Goal: Find specific page/section: Find specific page/section

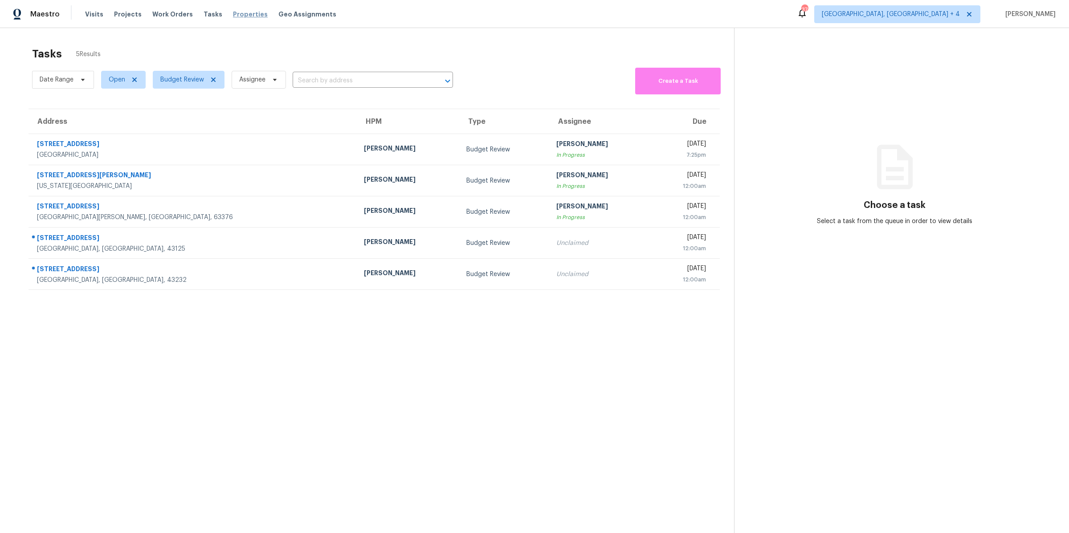
click at [241, 17] on span "Properties" at bounding box center [250, 14] width 35 height 9
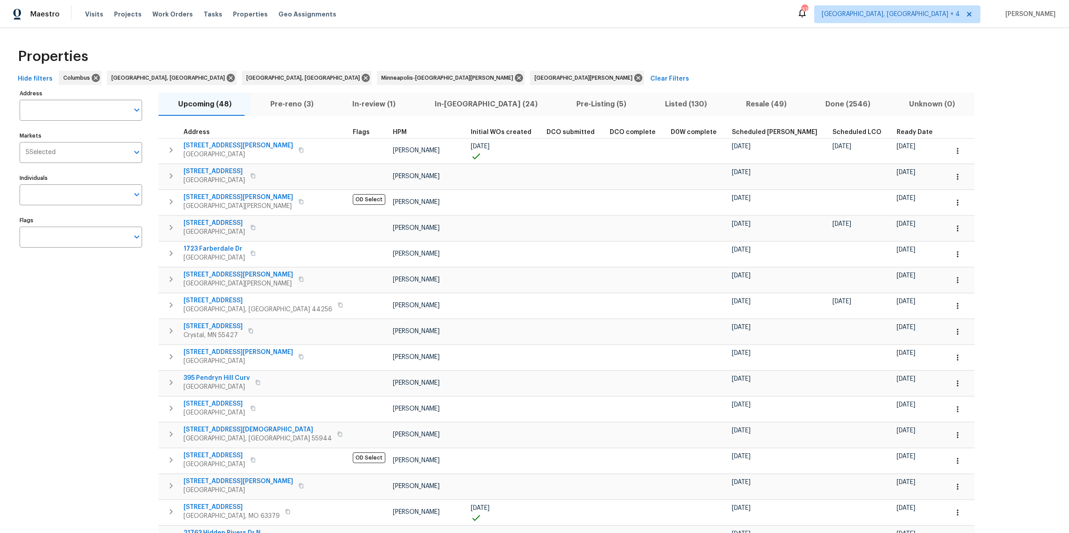
click at [69, 151] on input "Markets" at bounding box center [92, 152] width 73 height 21
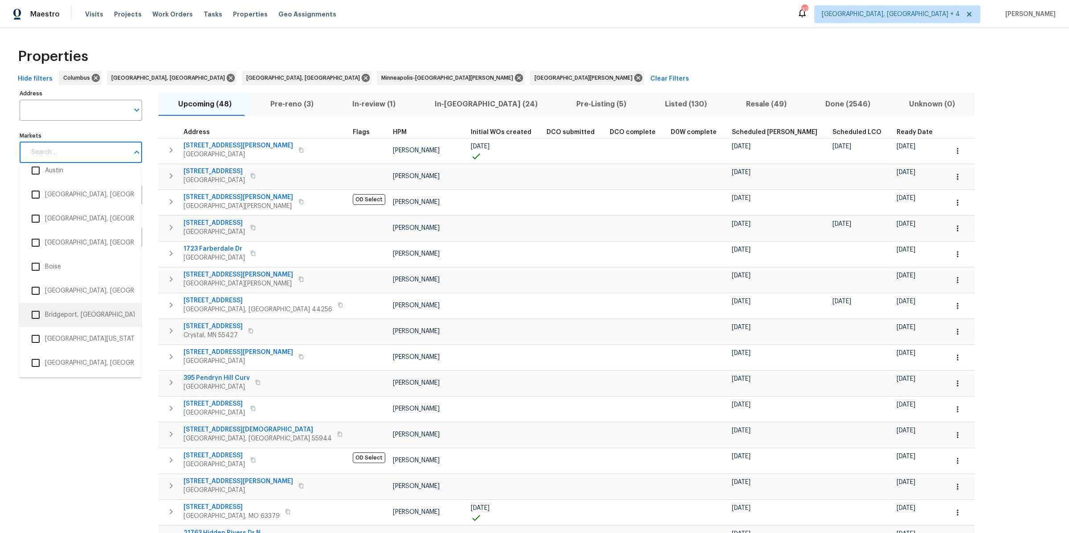
scroll to position [114, 0]
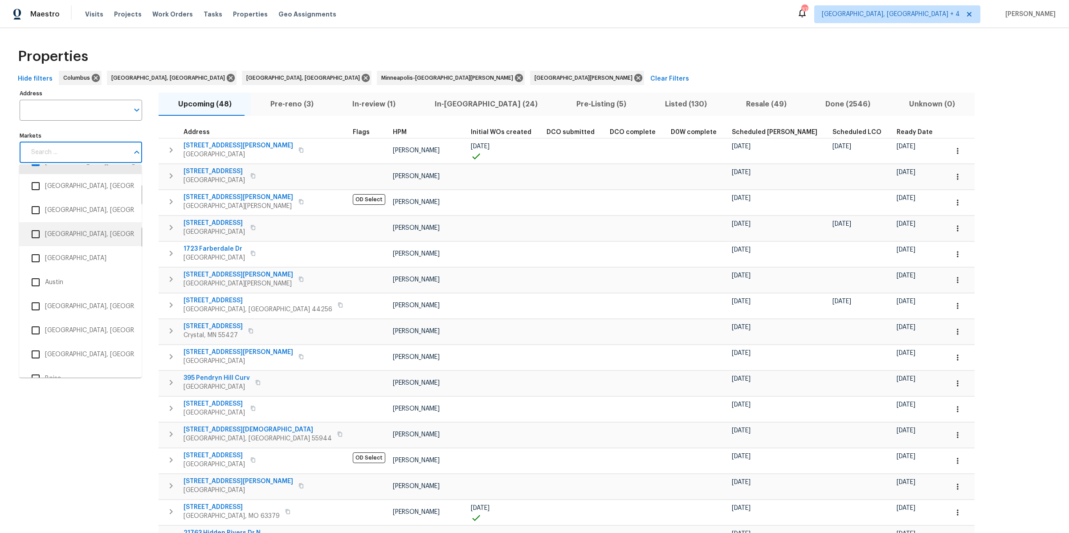
click at [34, 233] on input "checkbox" at bounding box center [35, 234] width 19 height 19
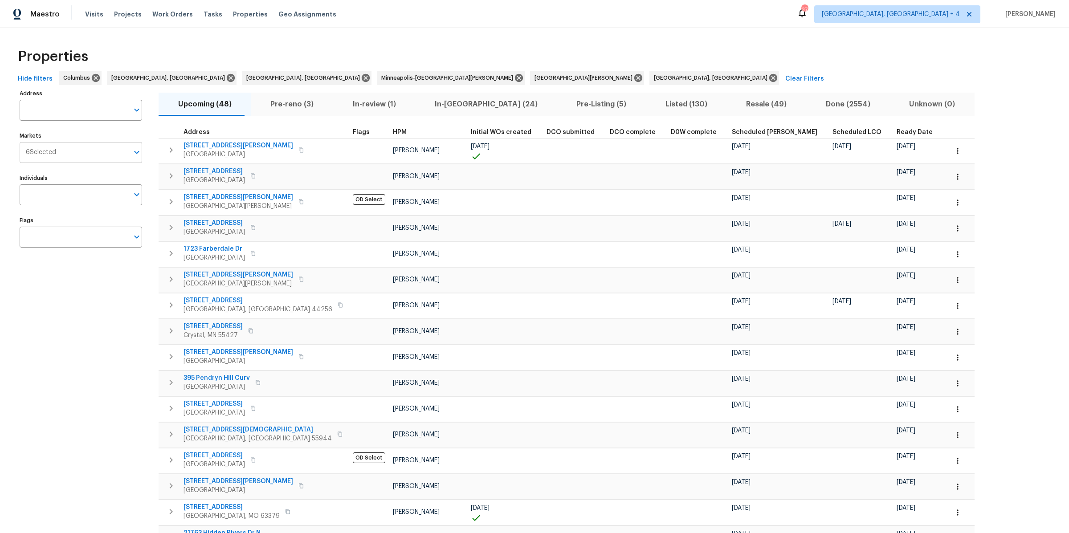
click at [63, 155] on input "Markets" at bounding box center [92, 152] width 73 height 21
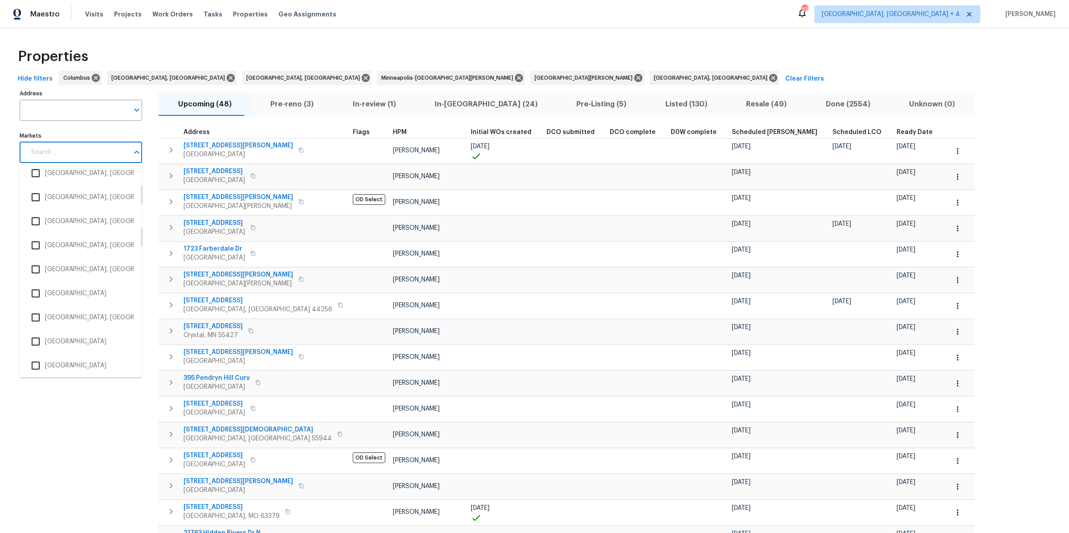
scroll to position [663, 0]
click at [39, 212] on input "checkbox" at bounding box center [35, 214] width 19 height 19
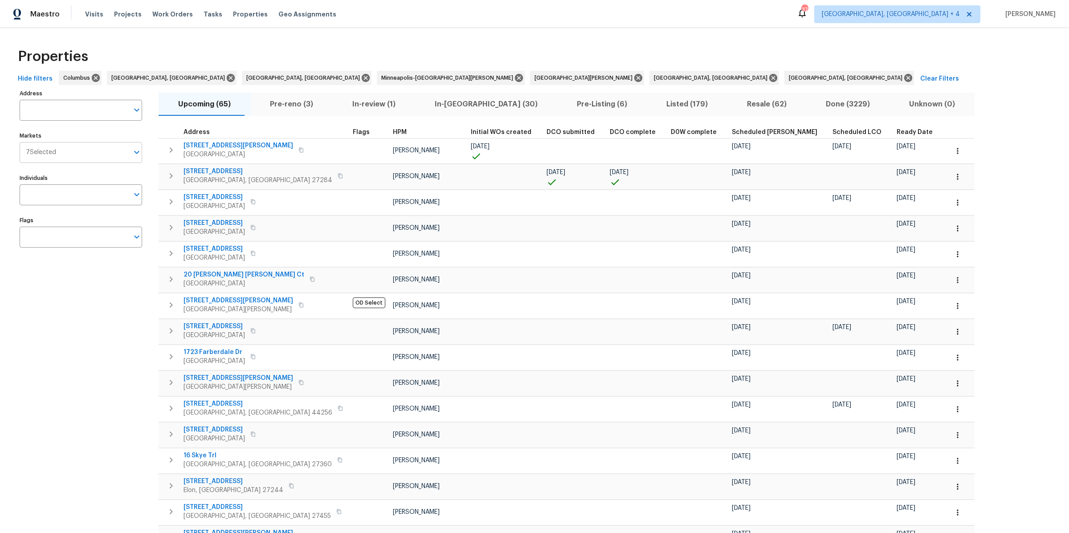
click at [66, 156] on input "text" at bounding box center [92, 152] width 73 height 21
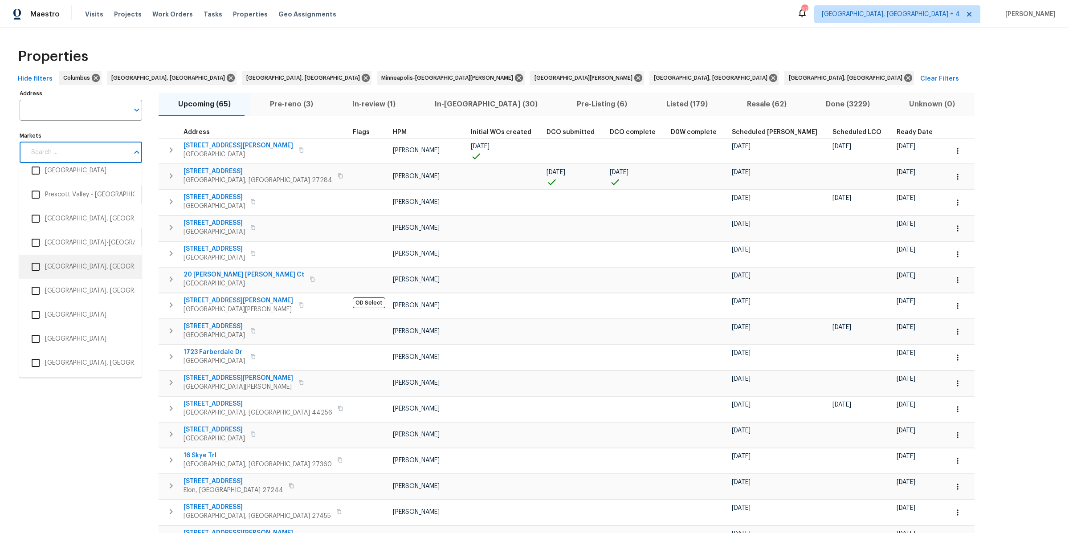
scroll to position [1452, 0]
click at [39, 241] on input "checkbox" at bounding box center [35, 243] width 19 height 19
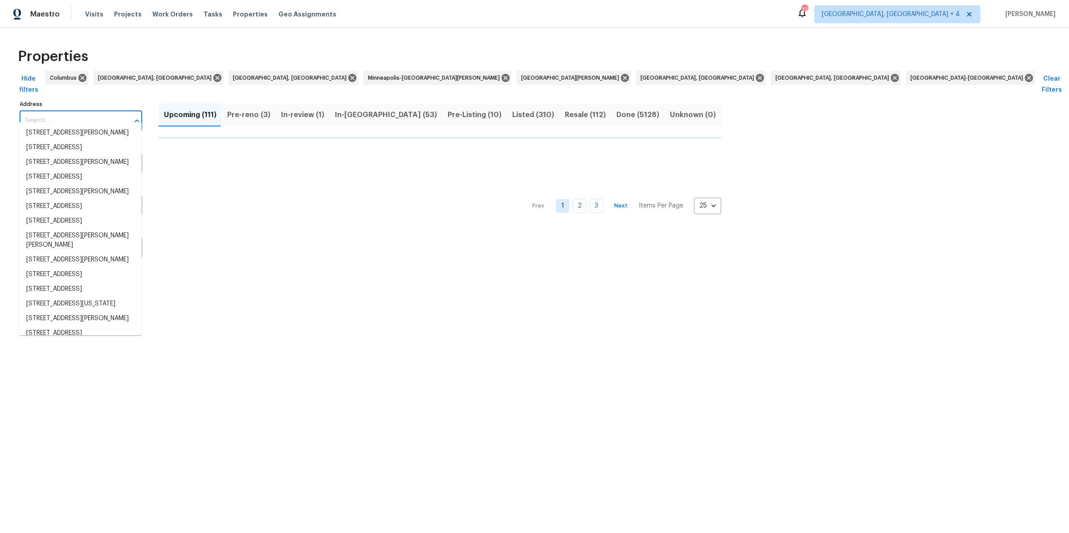
click at [75, 110] on input "Address" at bounding box center [74, 120] width 109 height 21
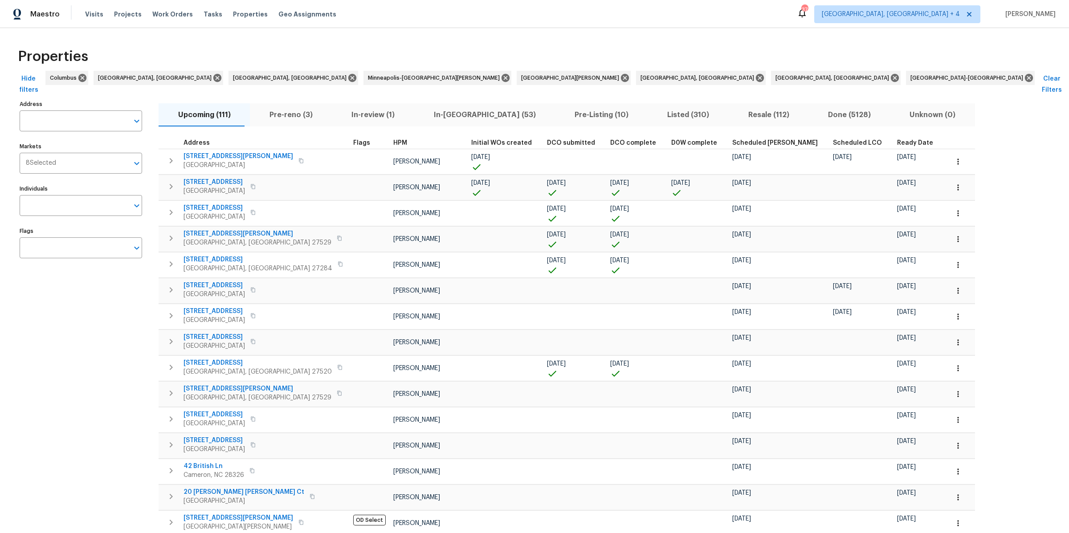
click at [75, 110] on input "Address" at bounding box center [74, 120] width 109 height 21
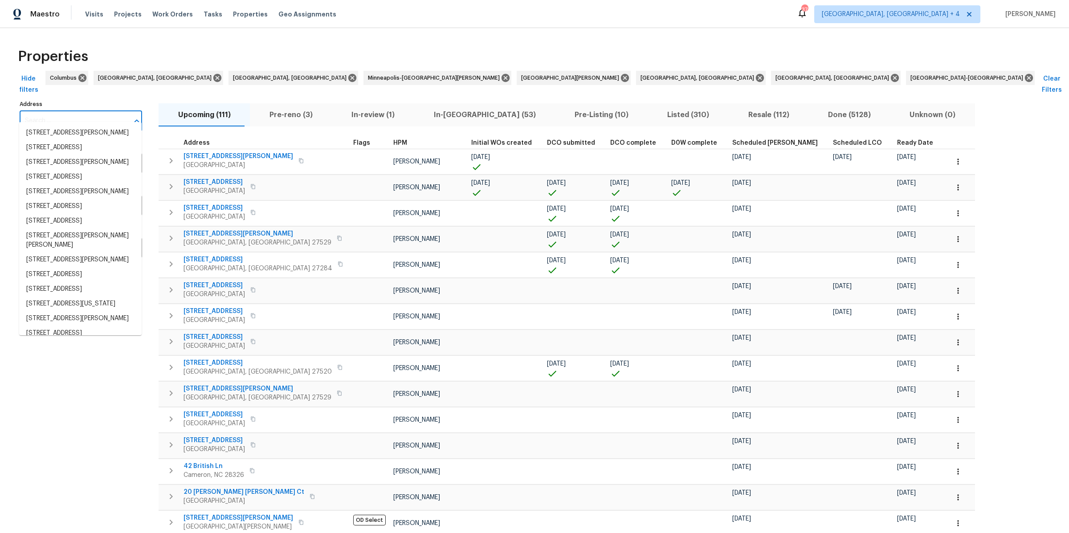
paste input "[STREET_ADDRESS]"
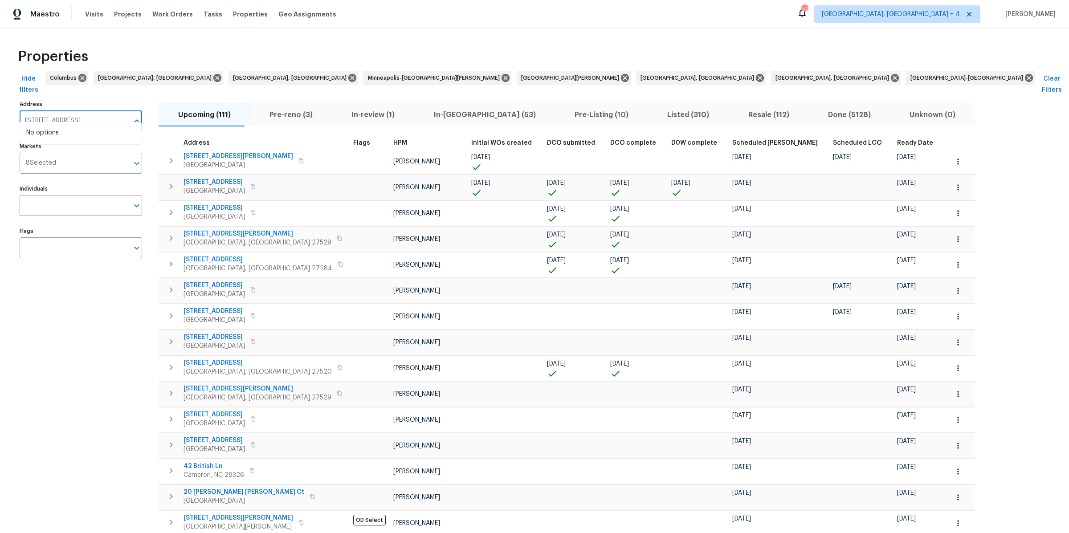
drag, startPoint x: 61, startPoint y: 111, endPoint x: 148, endPoint y: 115, distance: 86.5
click at [148, 115] on div "Address [STREET_ADDRESS] Address Markets 8 Selected Markets Individuals Individ…" at bounding box center [87, 457] width 134 height 718
type input "2011 Terrapin"
click at [73, 110] on input "2011 Terrapin" at bounding box center [74, 120] width 109 height 21
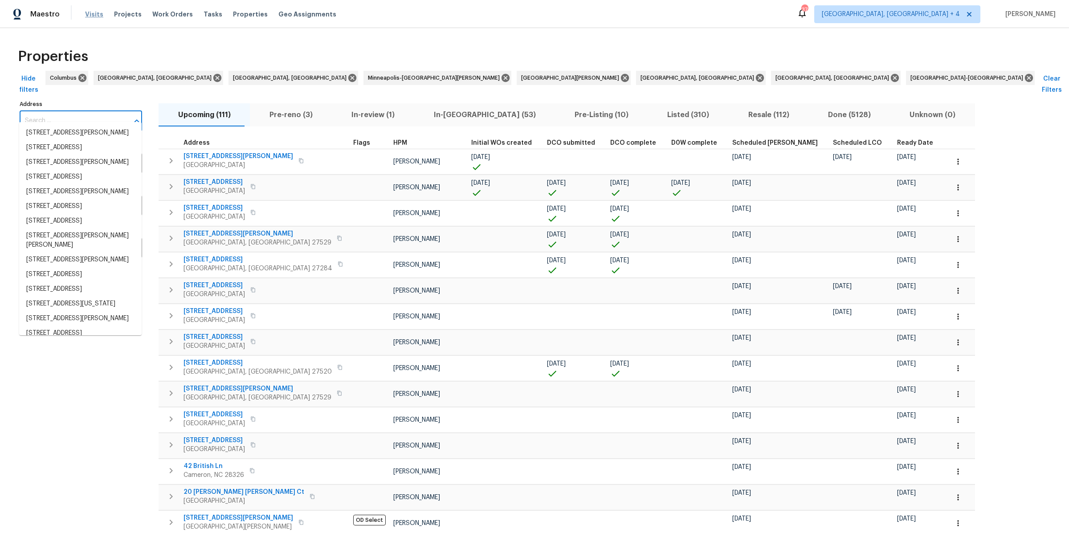
click at [94, 16] on span "Visits" at bounding box center [94, 14] width 18 height 9
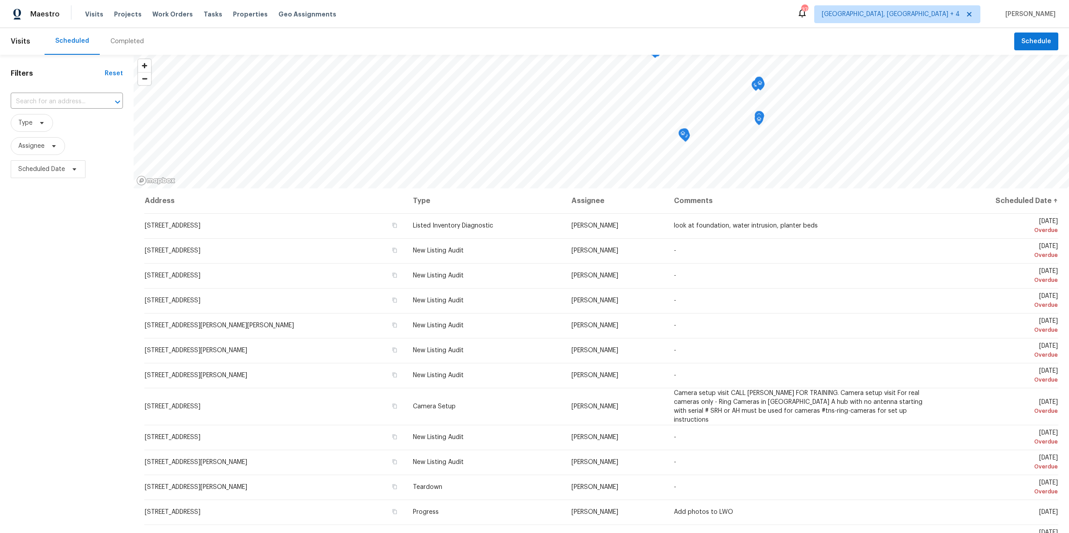
click at [118, 40] on div "Completed" at bounding box center [126, 41] width 33 height 9
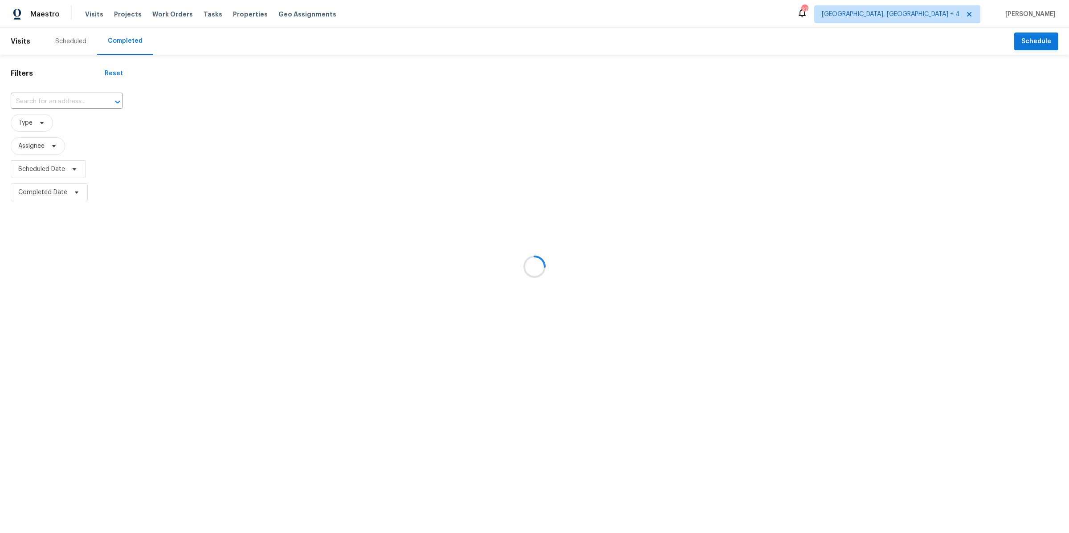
click at [66, 101] on div at bounding box center [534, 266] width 1069 height 533
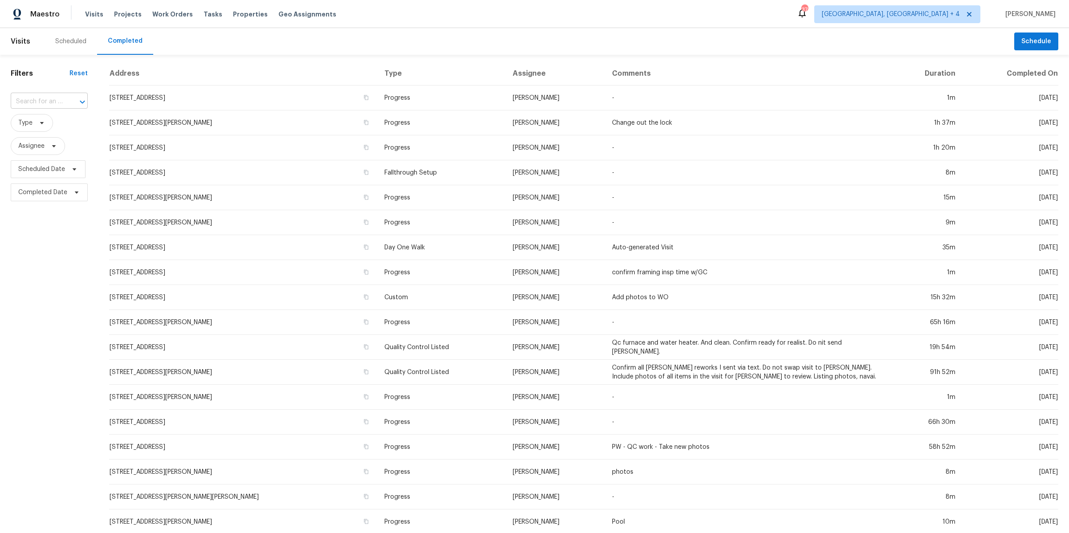
click at [67, 100] on div at bounding box center [76, 102] width 23 height 12
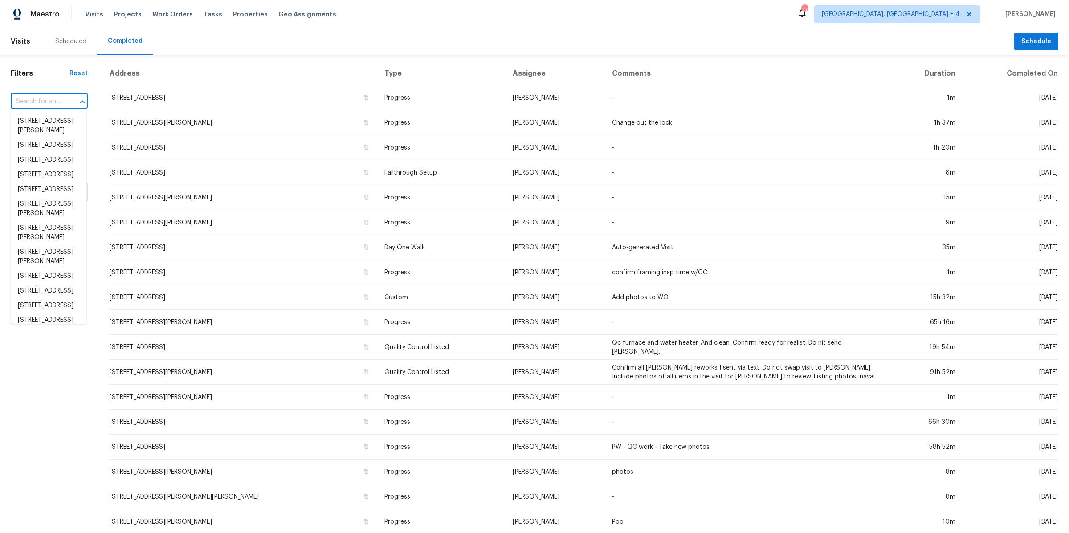
paste input "[STREET_ADDRESS]"
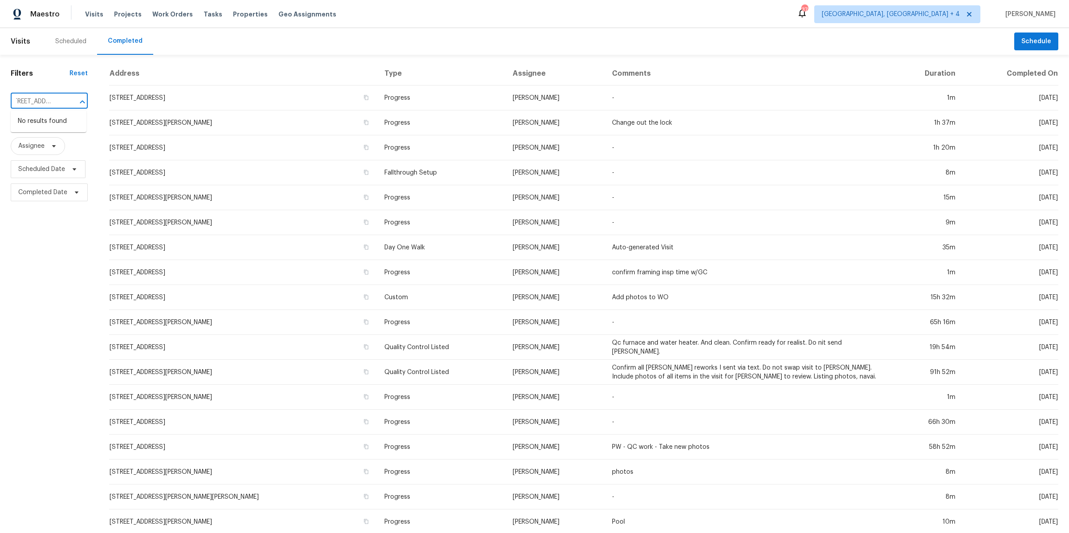
drag, startPoint x: 24, startPoint y: 101, endPoint x: 86, endPoint y: 101, distance: 61.5
click at [86, 101] on div "[STREET_ADDRESS] ​" at bounding box center [49, 102] width 77 height 14
drag, startPoint x: 39, startPoint y: 103, endPoint x: 75, endPoint y: 103, distance: 36.5
click at [75, 103] on div "2011 [GEOGRAPHIC_DATA], Indian ​" at bounding box center [49, 102] width 77 height 14
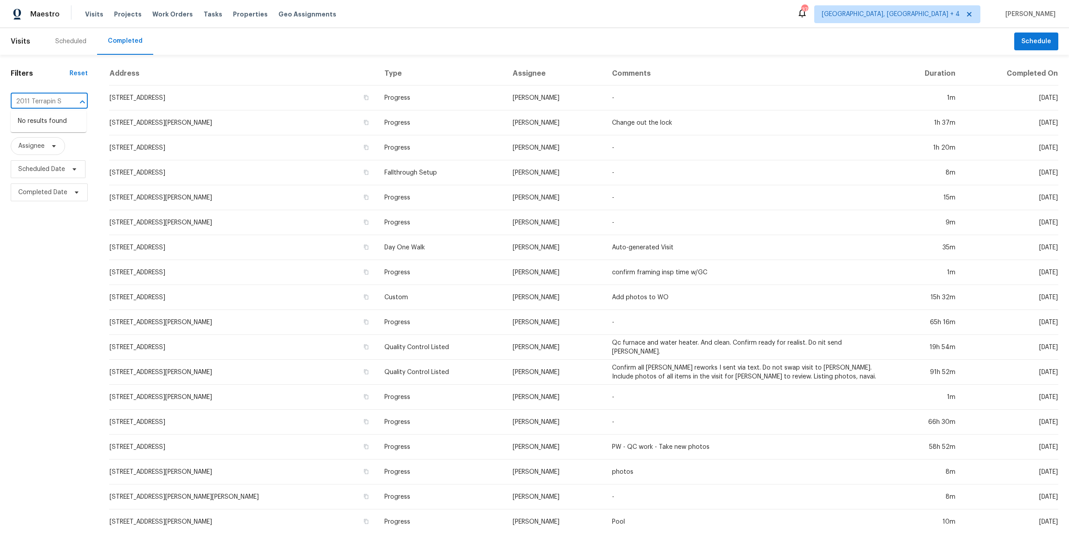
scroll to position [0, 0]
type input "2011 Terrap"
click at [935, 18] on span "[GEOGRAPHIC_DATA], [GEOGRAPHIC_DATA] + 4" at bounding box center [891, 14] width 138 height 9
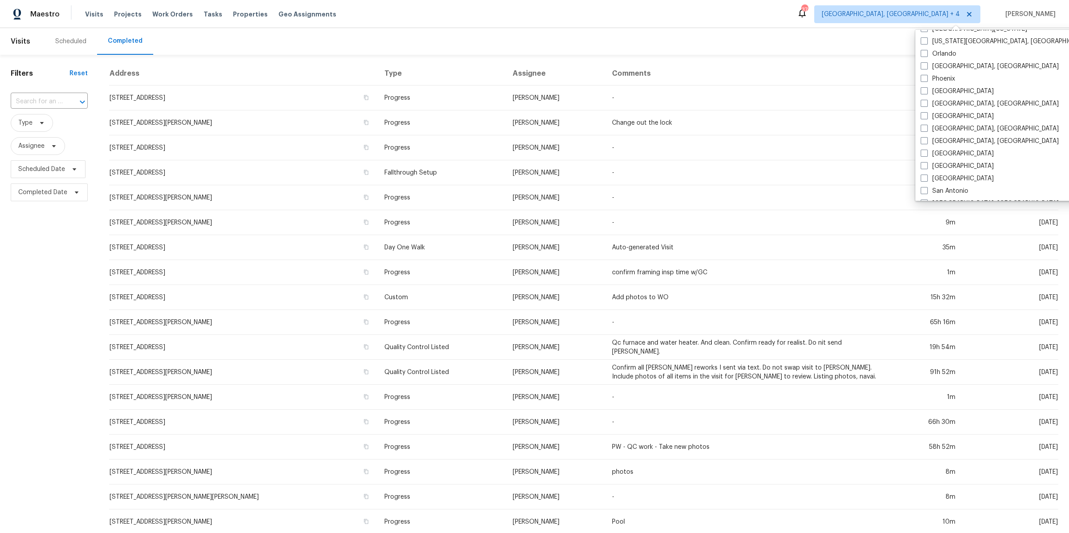
scroll to position [494, 0]
click at [923, 119] on span at bounding box center [924, 118] width 7 height 7
click at [923, 119] on input "[GEOGRAPHIC_DATA]" at bounding box center [924, 117] width 6 height 6
checkbox input "true"
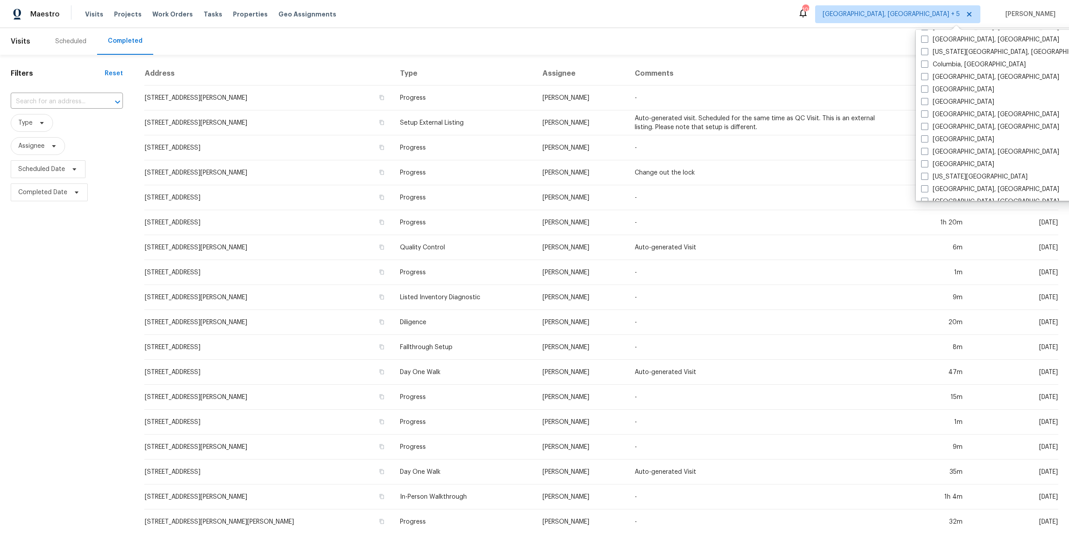
scroll to position [222, 0]
click at [926, 115] on span at bounding box center [924, 116] width 7 height 7
click at [926, 115] on input "[GEOGRAPHIC_DATA], [GEOGRAPHIC_DATA]" at bounding box center [924, 115] width 6 height 6
checkbox input "true"
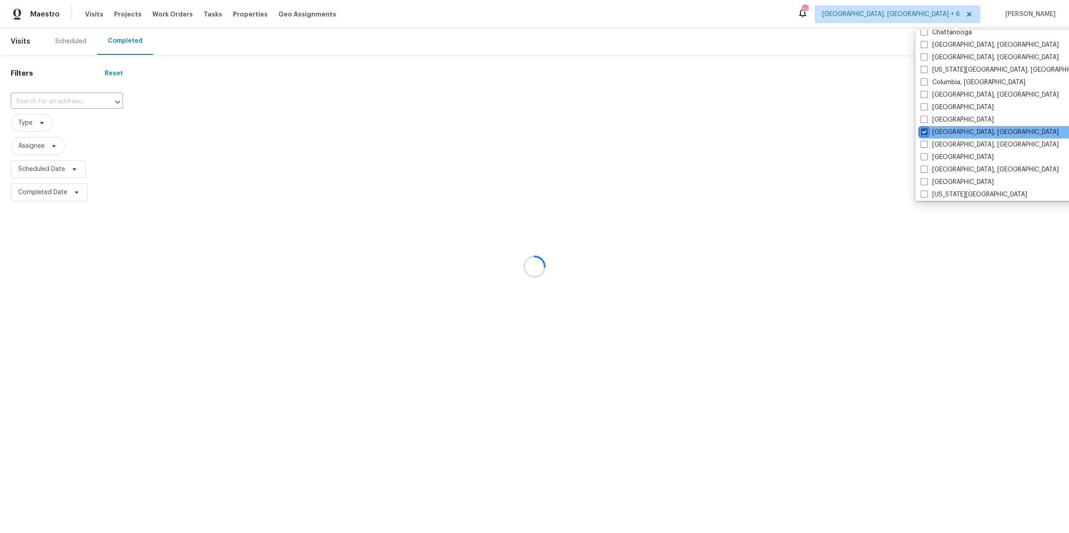
scroll to position [205, 0]
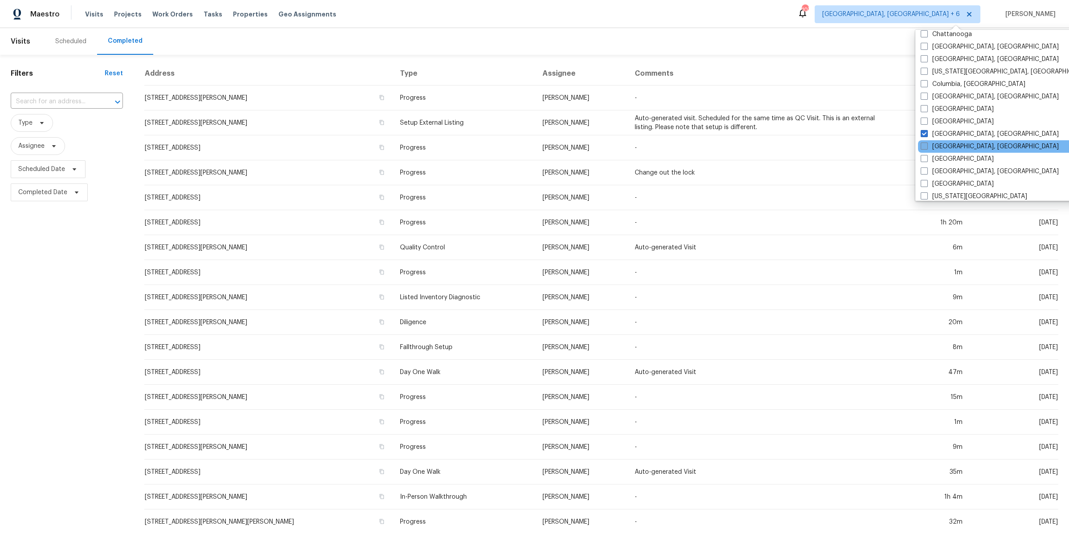
click at [922, 143] on span at bounding box center [924, 146] width 7 height 7
click at [922, 143] on input "[GEOGRAPHIC_DATA], [GEOGRAPHIC_DATA]" at bounding box center [924, 145] width 6 height 6
checkbox input "true"
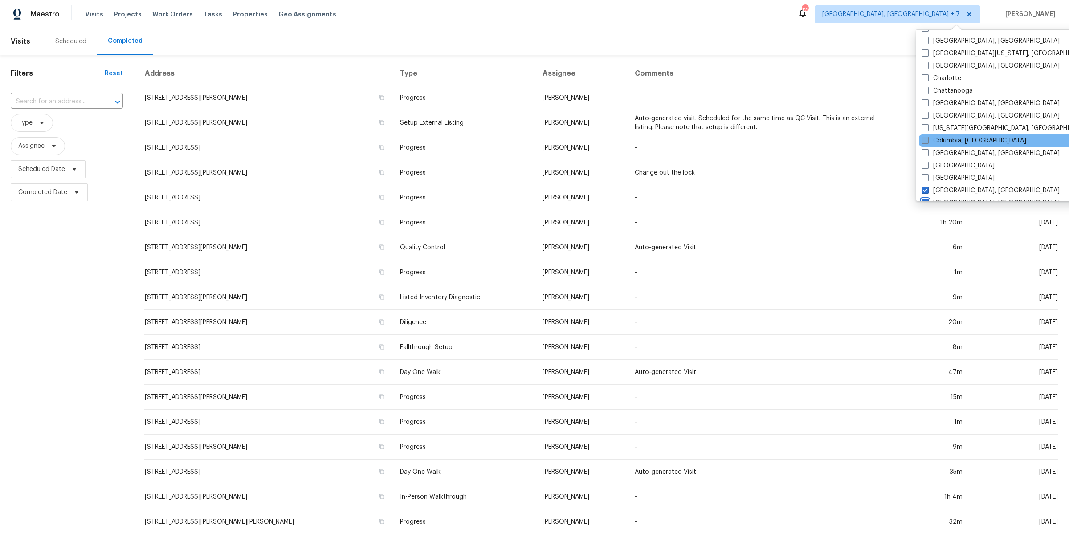
scroll to position [149, 0]
click at [926, 140] on span at bounding box center [925, 139] width 7 height 7
click at [926, 140] on input "Columbia, [GEOGRAPHIC_DATA]" at bounding box center [925, 139] width 6 height 6
checkbox input "true"
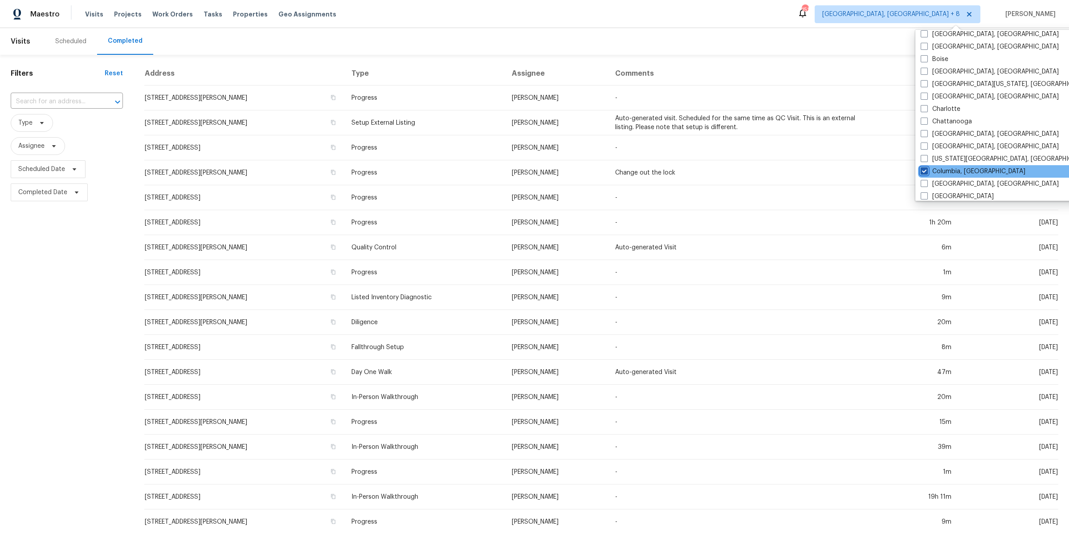
scroll to position [105, 0]
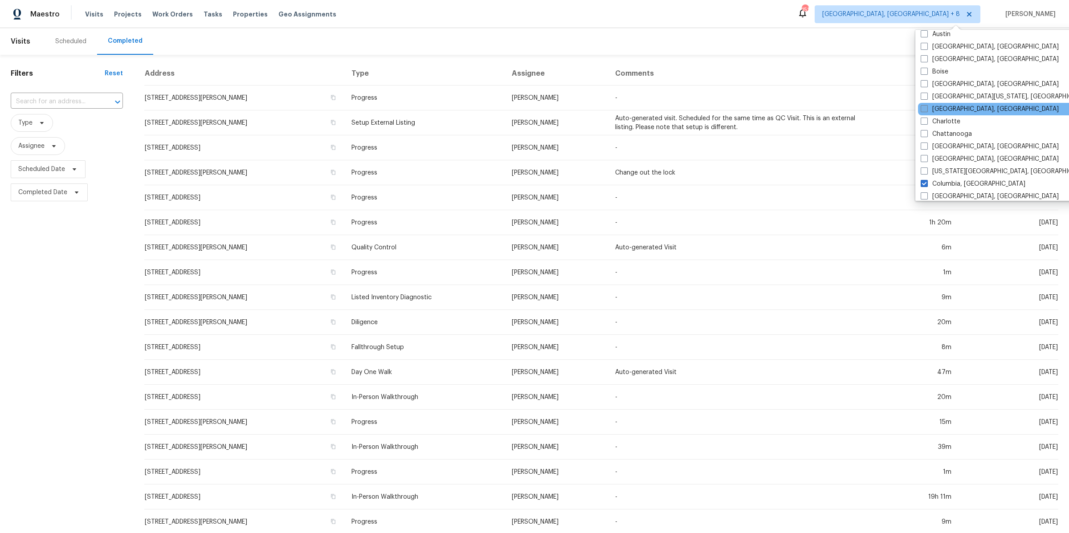
click at [926, 110] on span at bounding box center [924, 108] width 7 height 7
click at [926, 110] on input "[GEOGRAPHIC_DATA], [GEOGRAPHIC_DATA]" at bounding box center [924, 108] width 6 height 6
checkbox input "true"
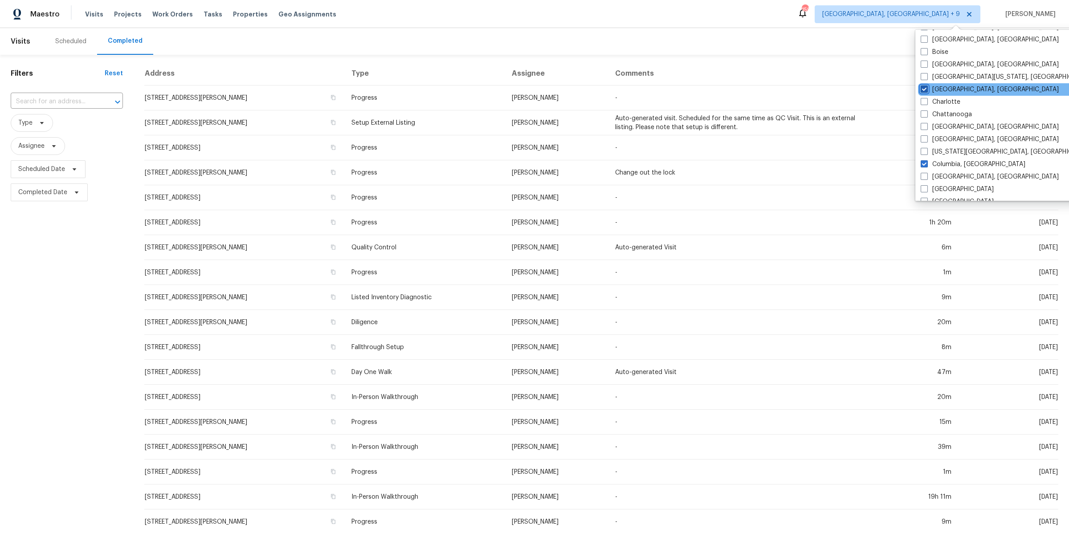
scroll to position [133, 0]
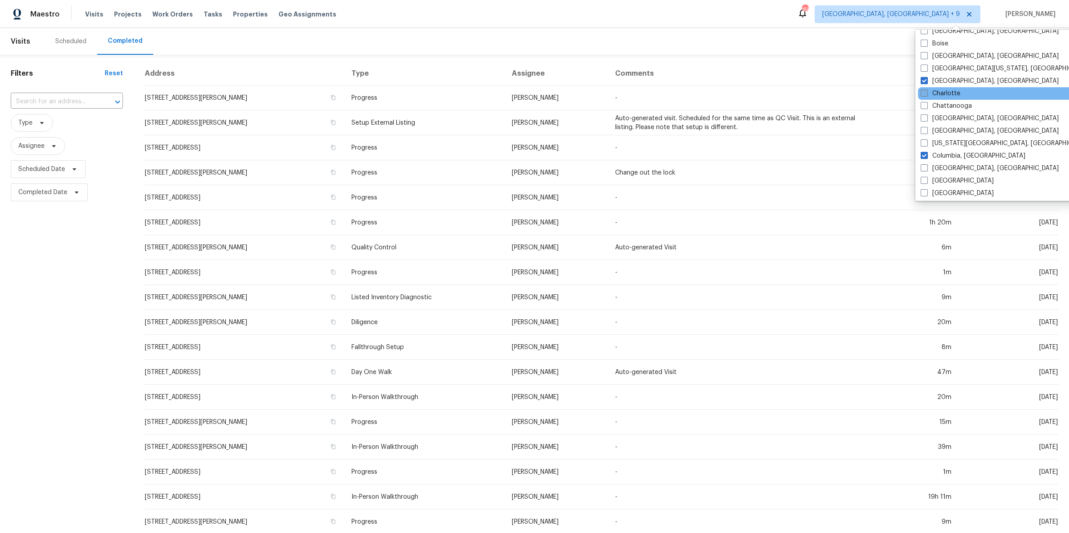
click at [922, 93] on span at bounding box center [924, 93] width 7 height 7
click at [922, 93] on input "Charlotte" at bounding box center [924, 92] width 6 height 6
checkbox input "true"
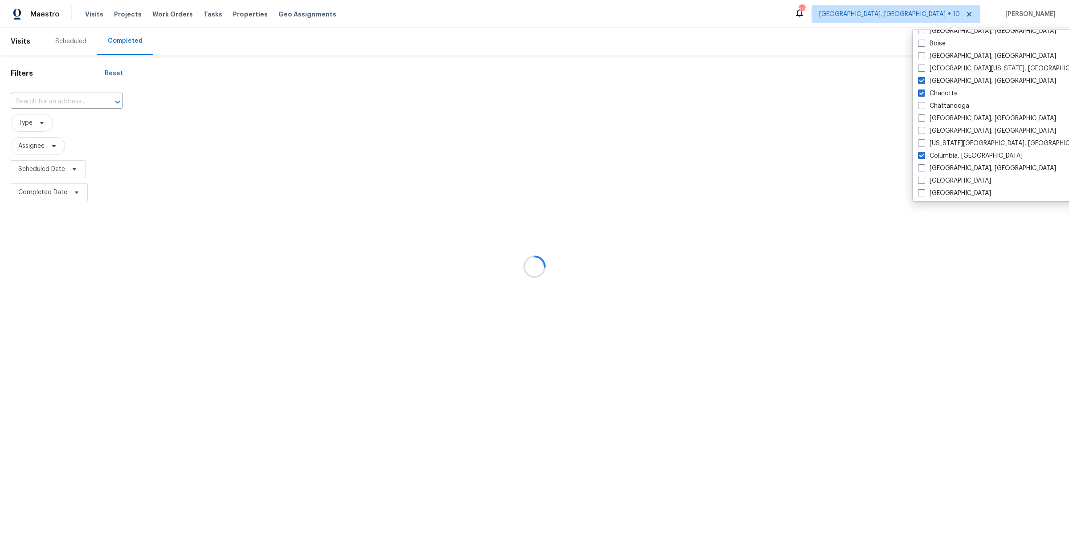
click at [38, 204] on div "Filters Reset ​ Type Assignee Scheduled Date Completed Date" at bounding box center [67, 129] width 134 height 149
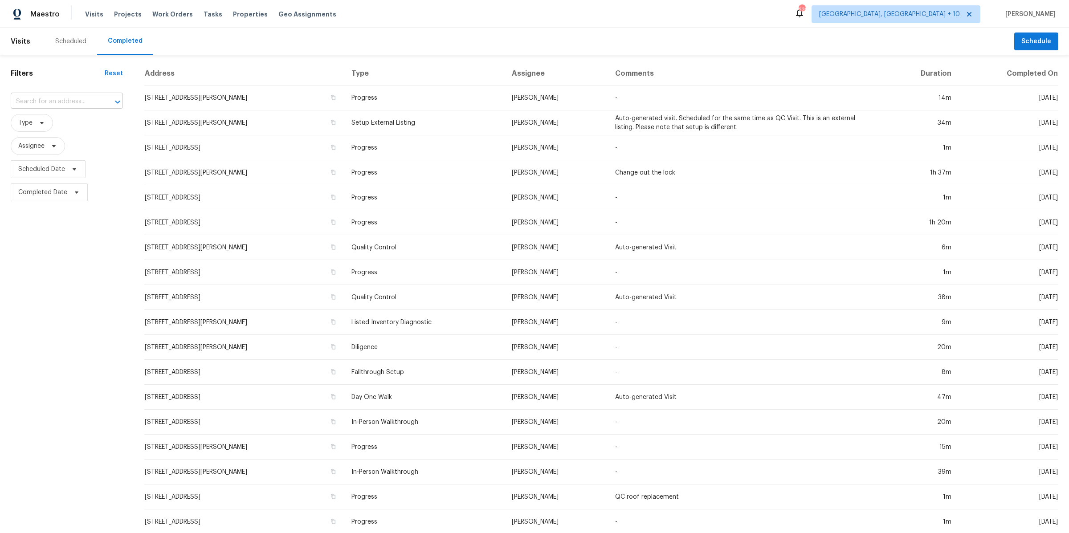
click at [47, 102] on input "text" at bounding box center [54, 102] width 87 height 14
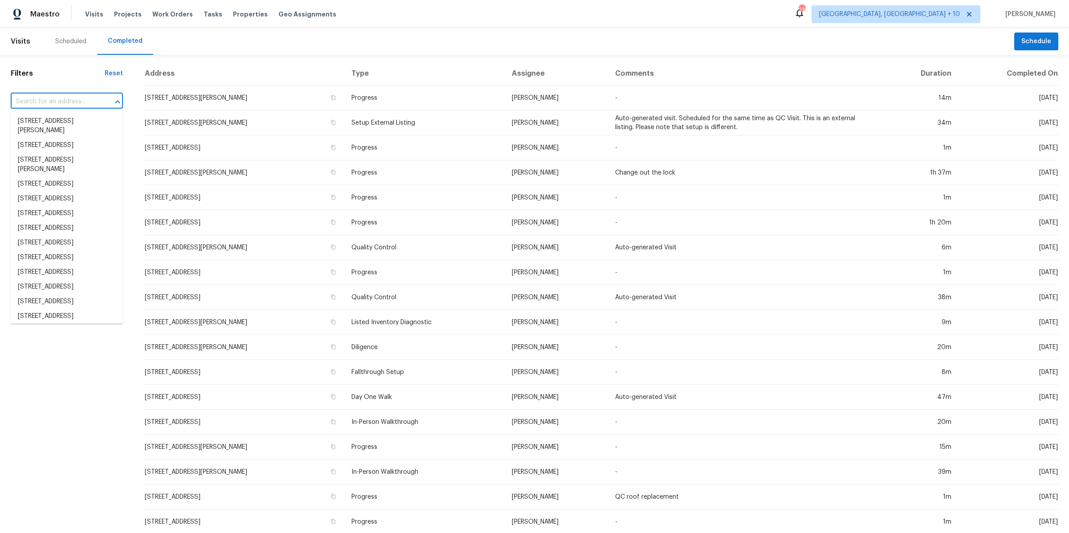
paste input "[STREET_ADDRESS]"
type input "[STREET_ADDRESS]"
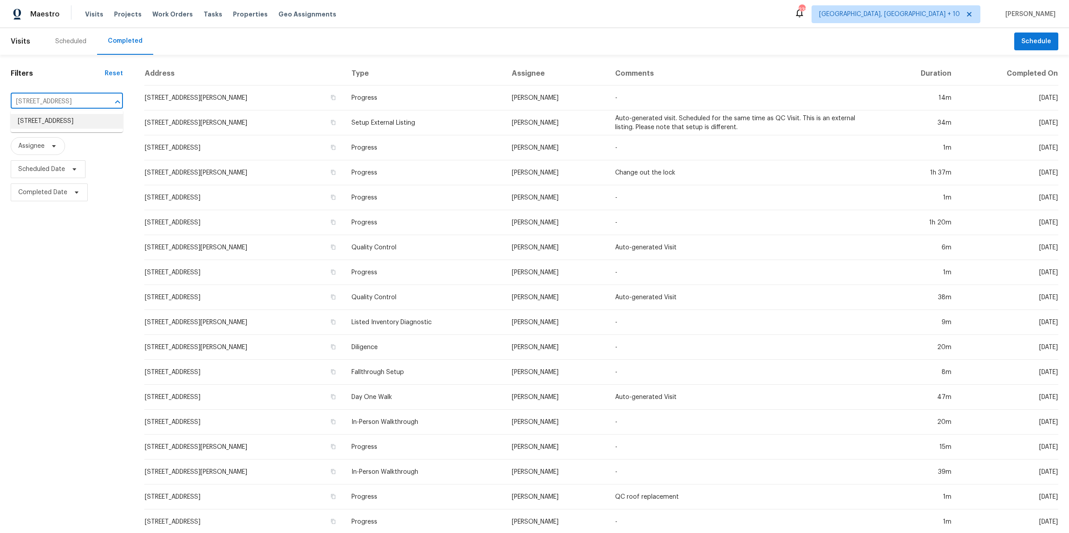
click at [41, 125] on li "[STREET_ADDRESS]" at bounding box center [67, 121] width 112 height 15
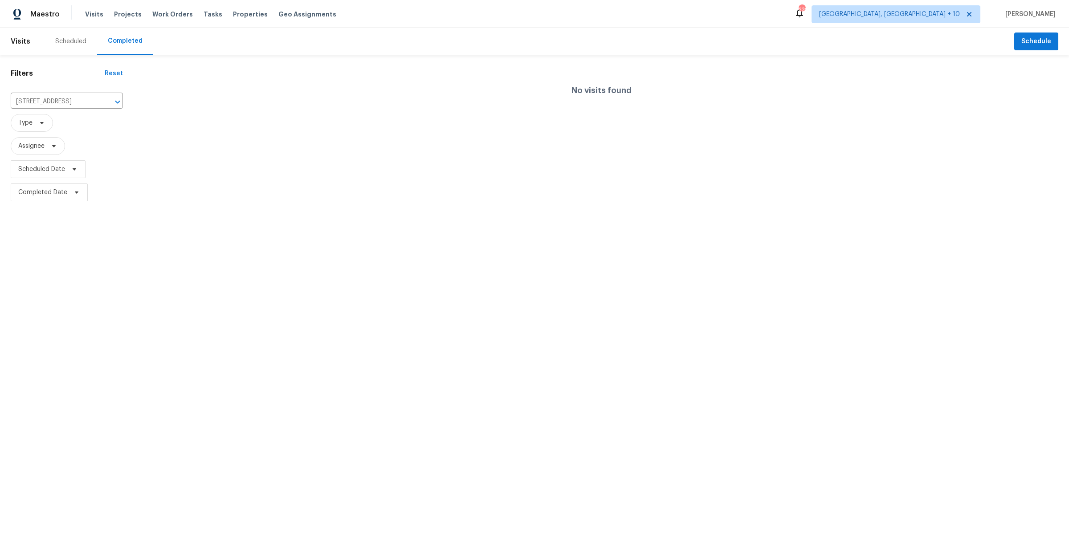
click at [62, 44] on div "Scheduled" at bounding box center [70, 41] width 31 height 9
click at [67, 98] on input "text" at bounding box center [54, 102] width 87 height 14
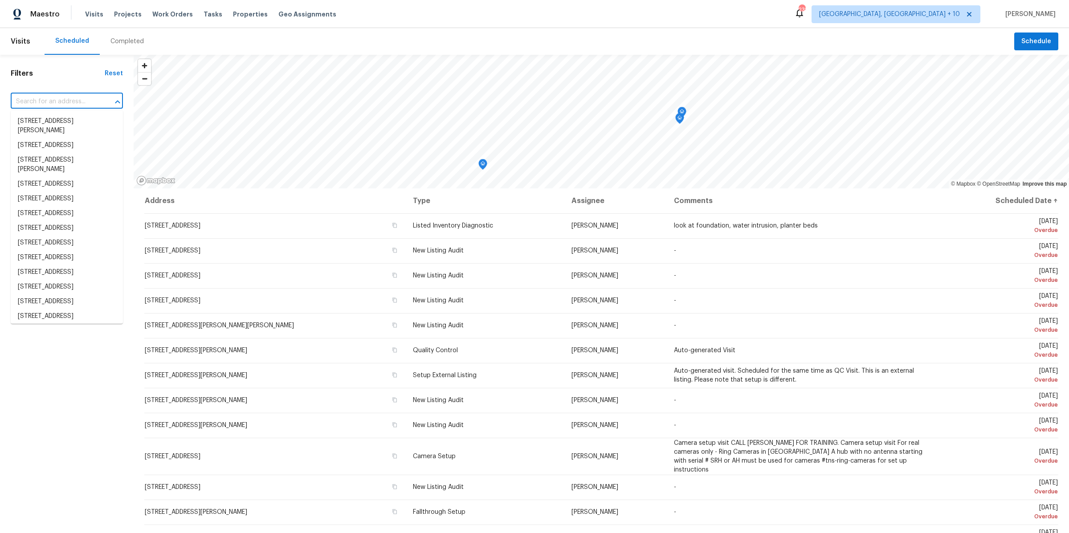
paste input "[STREET_ADDRESS]"
type input "[STREET_ADDRESS]"
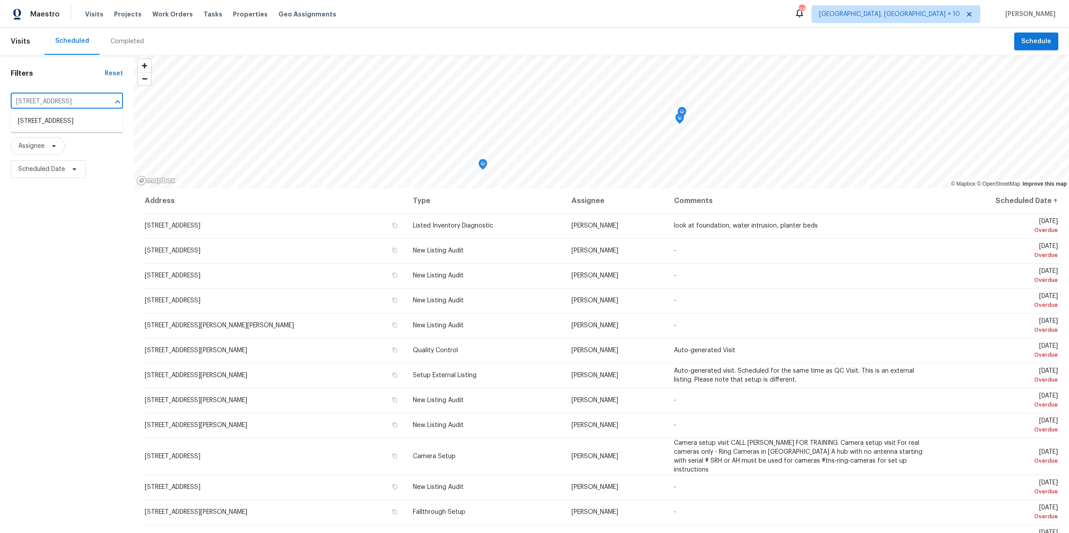
click at [63, 120] on li "[STREET_ADDRESS]" at bounding box center [67, 121] width 112 height 15
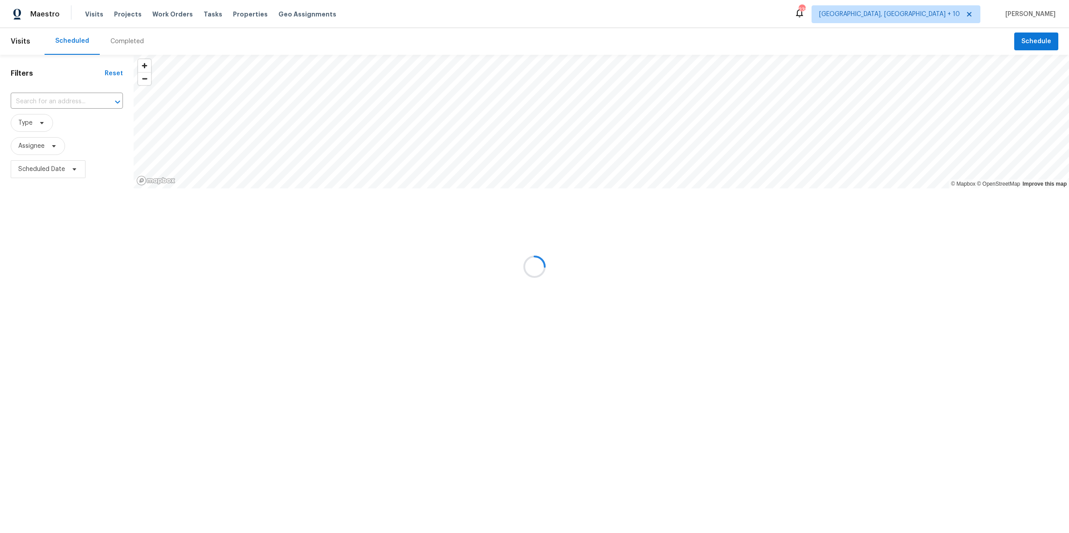
type input "[STREET_ADDRESS]"
click at [104, 103] on icon "Clear" at bounding box center [105, 101] width 5 height 5
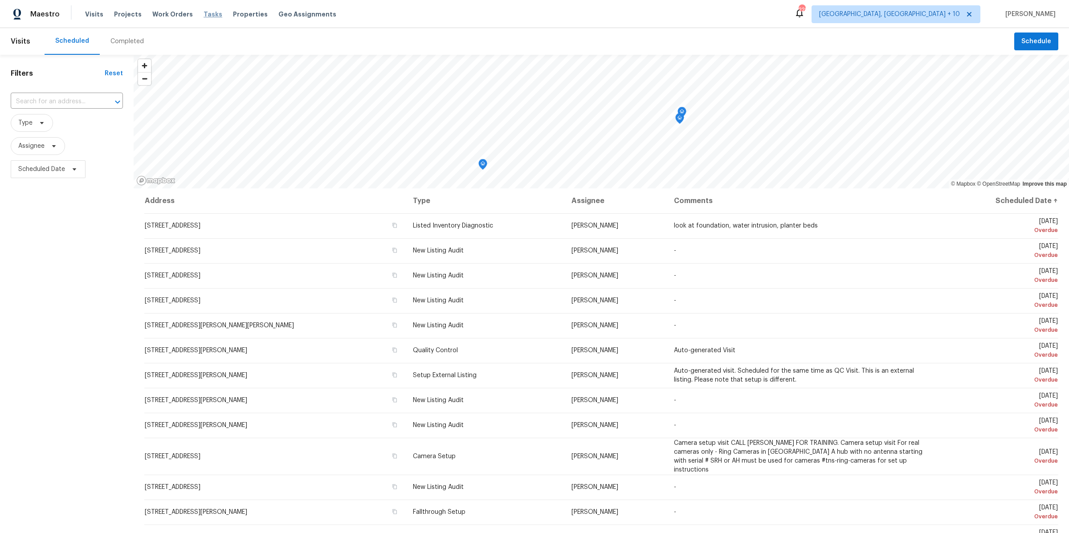
click at [204, 16] on span "Tasks" at bounding box center [213, 14] width 19 height 6
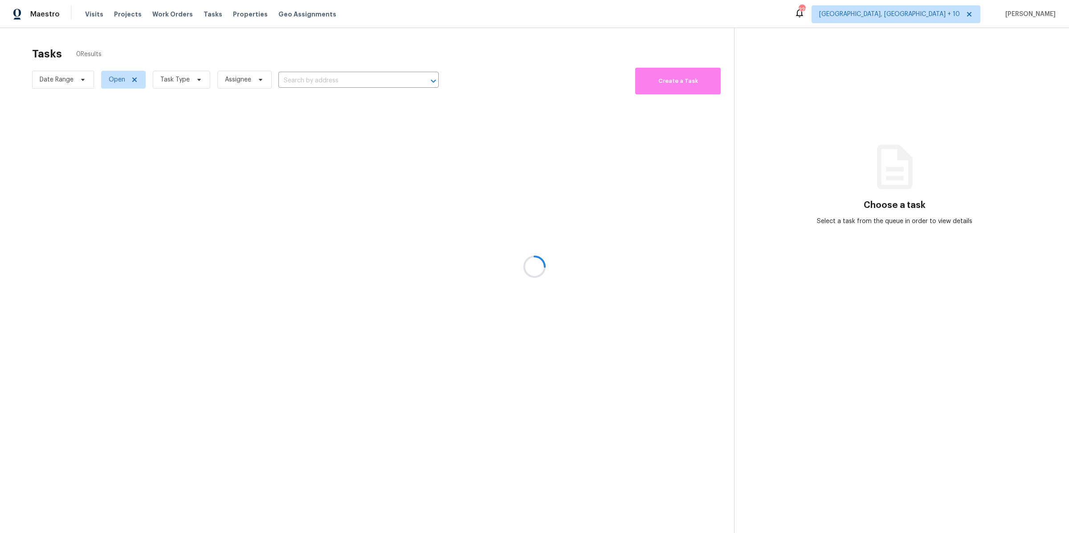
click at [931, 20] on div at bounding box center [534, 266] width 1069 height 533
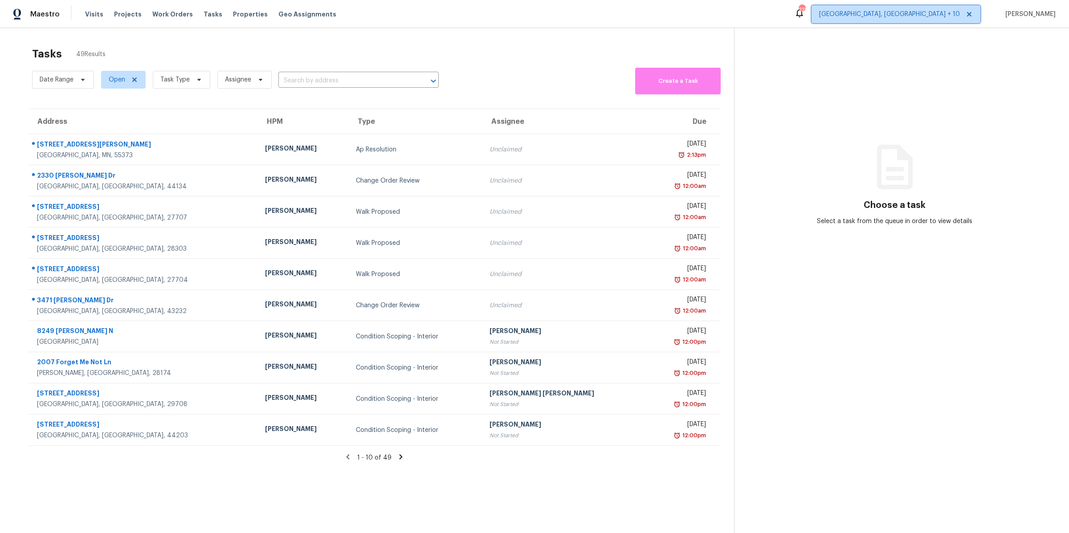
click at [935, 20] on span "[GEOGRAPHIC_DATA], [GEOGRAPHIC_DATA] + 10" at bounding box center [896, 14] width 169 height 18
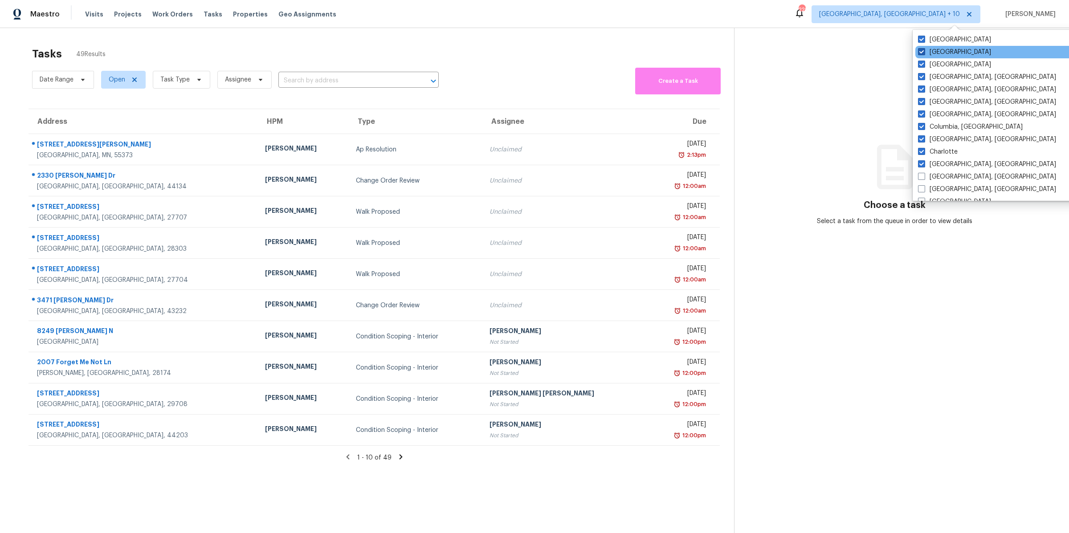
click at [922, 48] on label "[GEOGRAPHIC_DATA]" at bounding box center [954, 52] width 73 height 9
click at [922, 48] on input "[GEOGRAPHIC_DATA]" at bounding box center [921, 51] width 6 height 6
checkbox input "false"
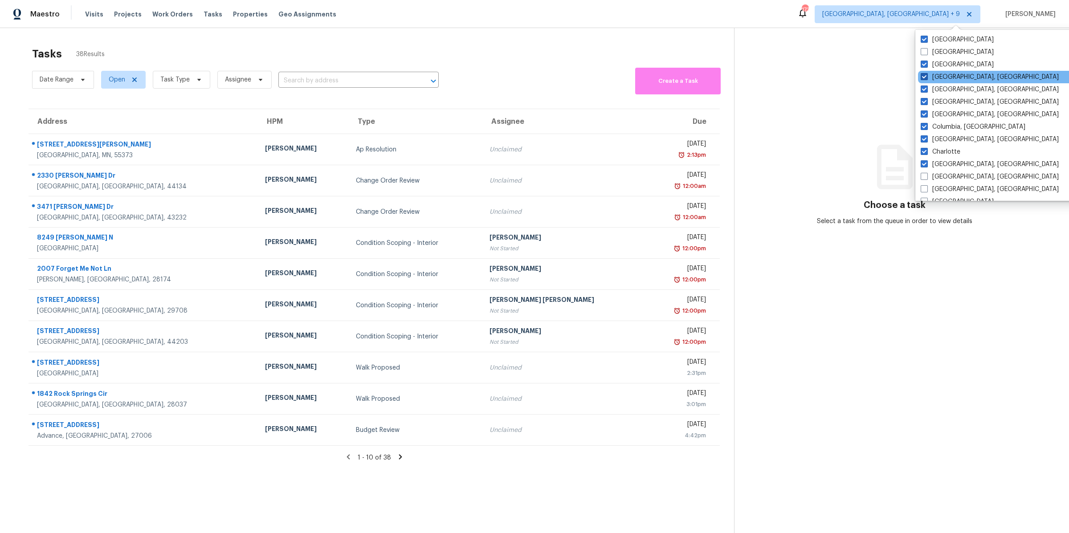
click at [923, 78] on span at bounding box center [924, 76] width 7 height 7
click at [923, 78] on input "[GEOGRAPHIC_DATA], [GEOGRAPHIC_DATA]" at bounding box center [924, 76] width 6 height 6
checkbox input "false"
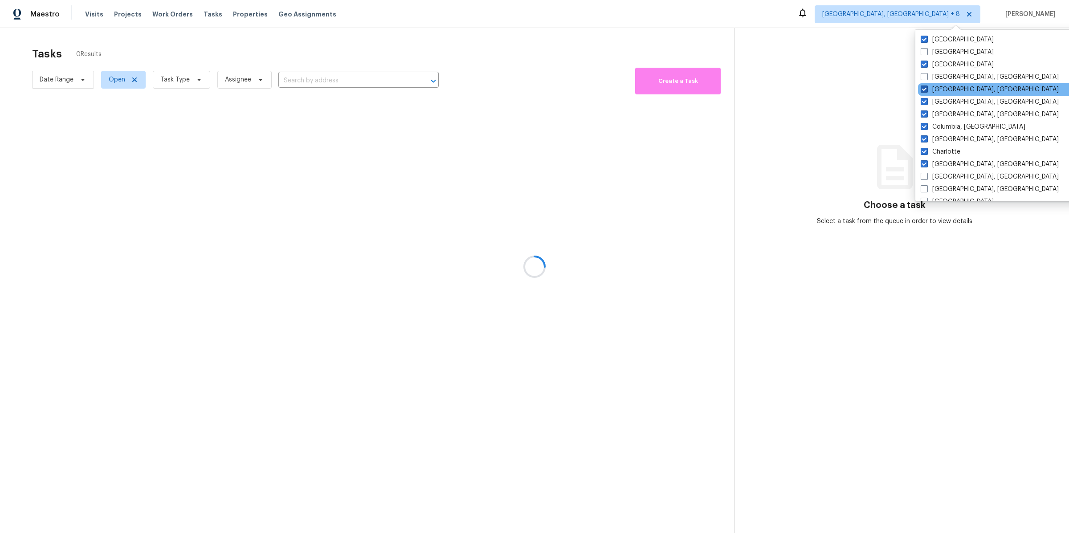
click at [924, 87] on span at bounding box center [924, 89] width 7 height 7
click at [924, 87] on input "[GEOGRAPHIC_DATA], [GEOGRAPHIC_DATA]" at bounding box center [924, 88] width 6 height 6
checkbox input "false"
click at [924, 129] on span at bounding box center [925, 126] width 7 height 7
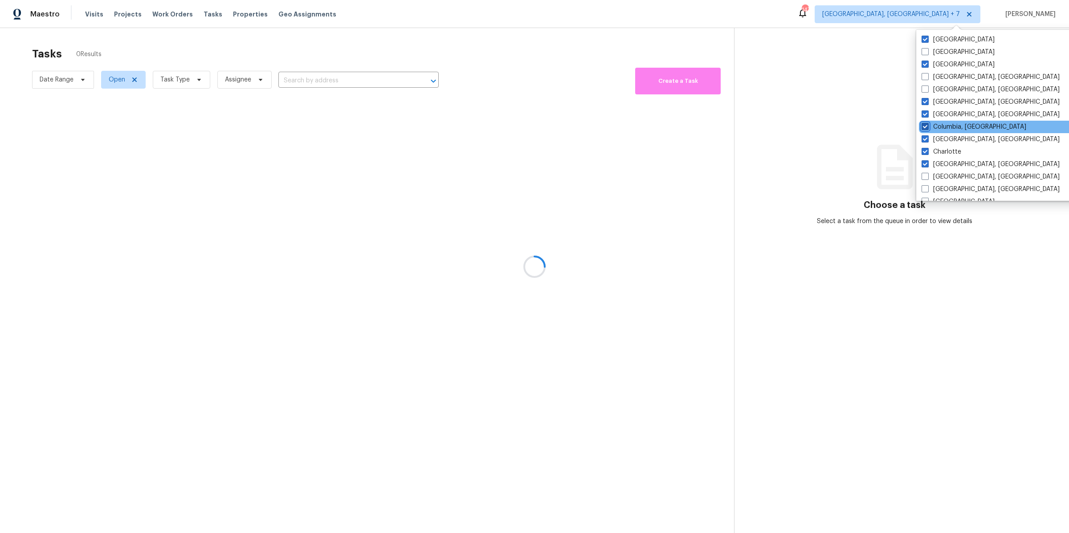
click at [924, 128] on input "Columbia, [GEOGRAPHIC_DATA]" at bounding box center [925, 125] width 6 height 6
checkbox input "false"
click at [926, 154] on span at bounding box center [924, 151] width 7 height 7
click at [926, 153] on input "Charlotte" at bounding box center [924, 150] width 6 height 6
checkbox input "false"
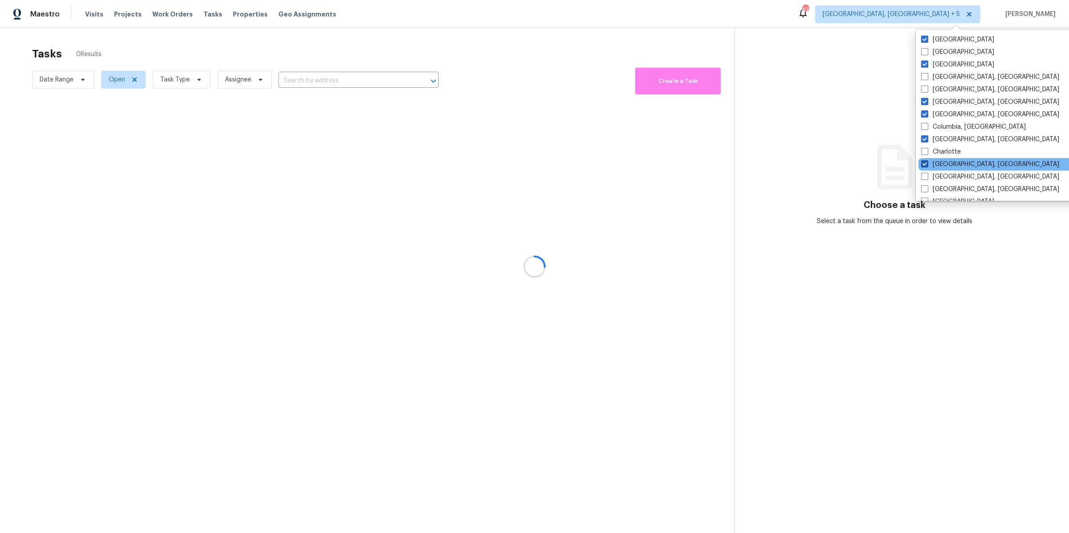
click at [926, 163] on span at bounding box center [924, 163] width 7 height 7
click at [926, 163] on input "[GEOGRAPHIC_DATA], [GEOGRAPHIC_DATA]" at bounding box center [924, 163] width 6 height 6
checkbox input "false"
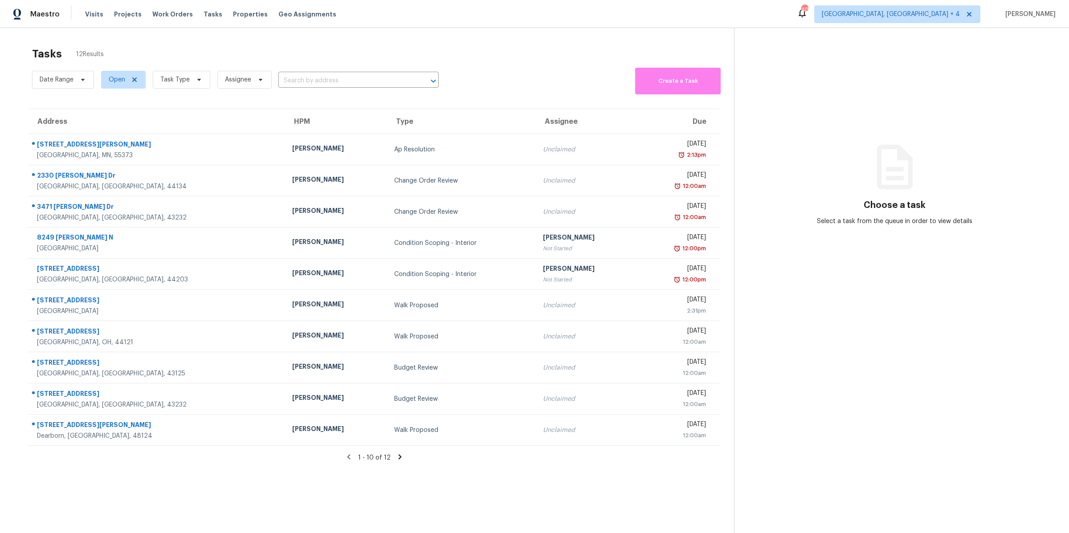
click at [776, 22] on div "Maestro Visits Projects Work Orders Tasks Properties Geo Assignments 40 [GEOGRA…" at bounding box center [534, 14] width 1069 height 28
click at [188, 79] on span "Task Type" at bounding box center [181, 80] width 57 height 18
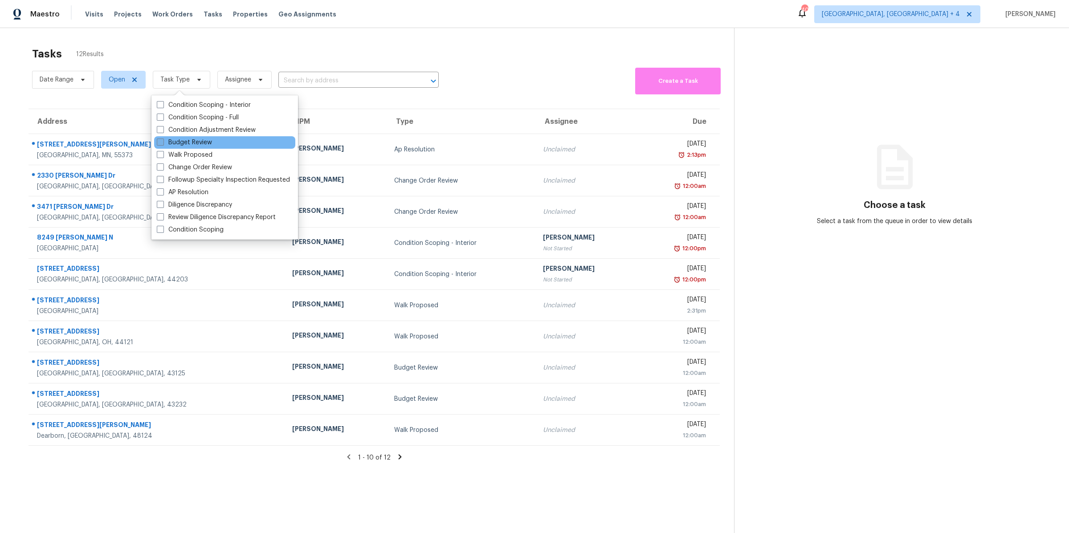
click at [175, 138] on label "Budget Review" at bounding box center [184, 142] width 55 height 9
click at [163, 138] on input "Budget Review" at bounding box center [160, 141] width 6 height 6
checkbox input "true"
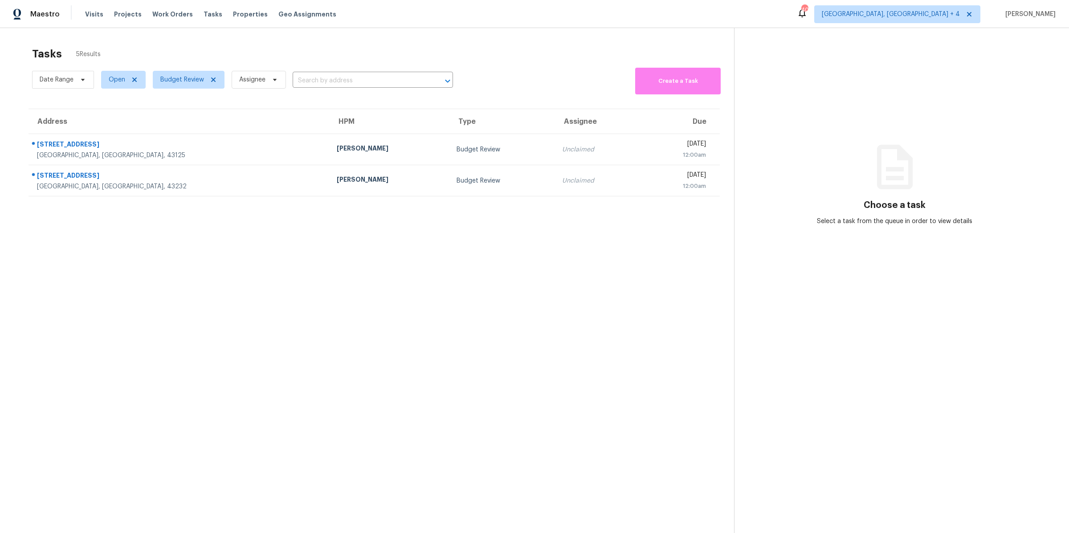
click at [169, 412] on section "Tasks 5 Results Date Range Open Budget Review Assignee ​ Create a Task Address …" at bounding box center [374, 301] width 720 height 519
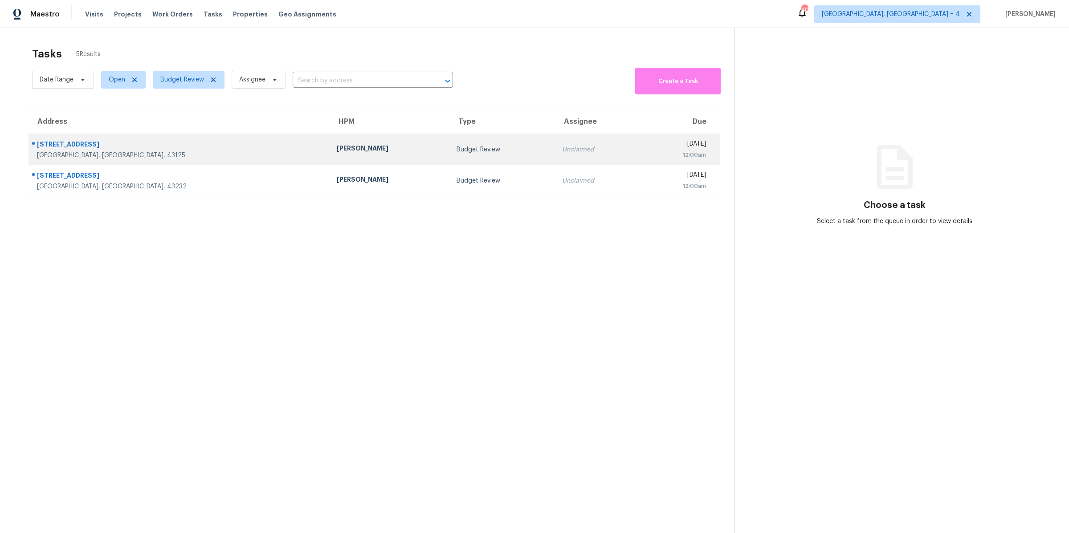
click at [337, 148] on div "[PERSON_NAME]" at bounding box center [390, 149] width 106 height 11
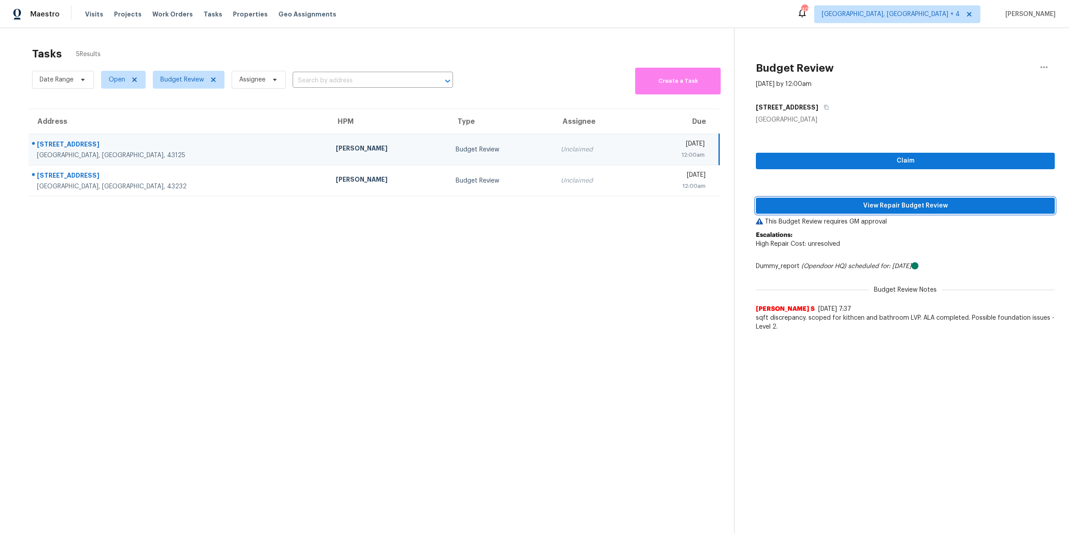
click at [843, 205] on span "View Repair Budget Review" at bounding box center [905, 205] width 285 height 11
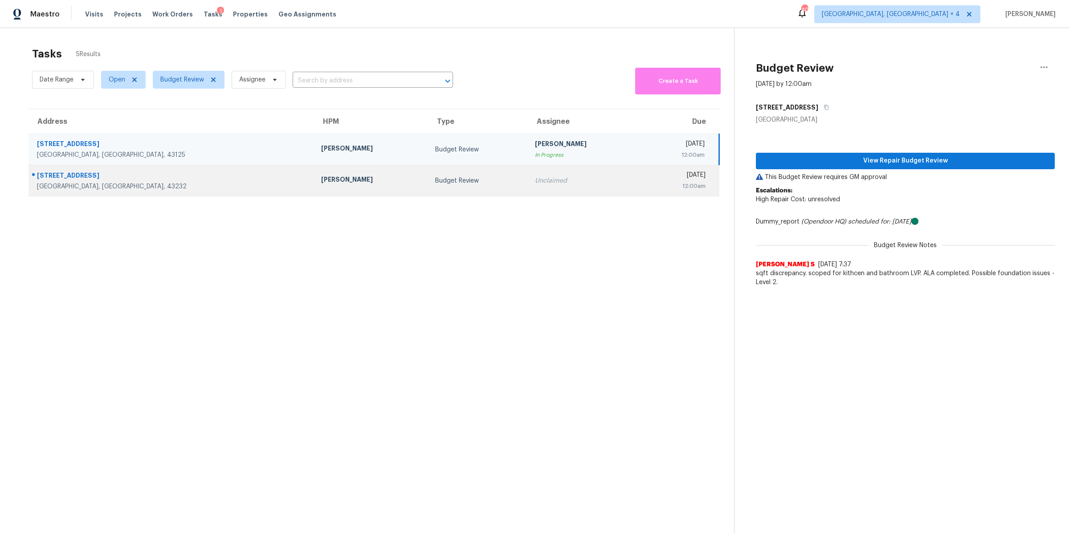
click at [429, 174] on td "Budget Review" at bounding box center [478, 180] width 100 height 31
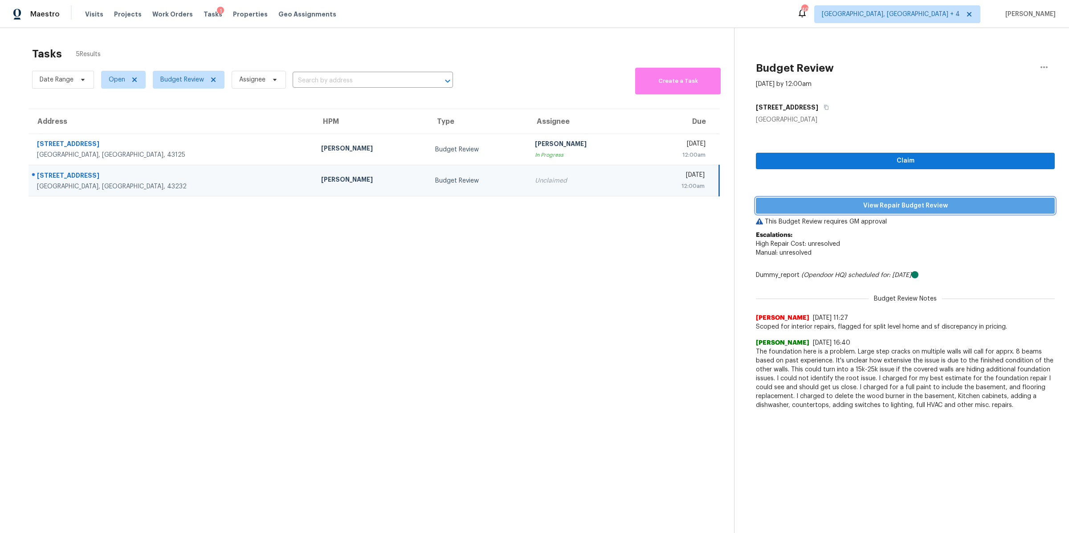
click at [814, 201] on span "View Repair Budget Review" at bounding box center [905, 205] width 285 height 11
